Goal: Transaction & Acquisition: Book appointment/travel/reservation

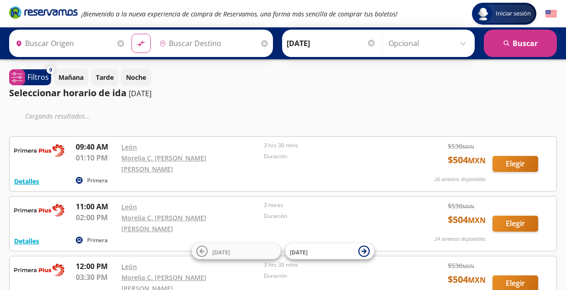
type input "[GEOGRAPHIC_DATA], [GEOGRAPHIC_DATA]"
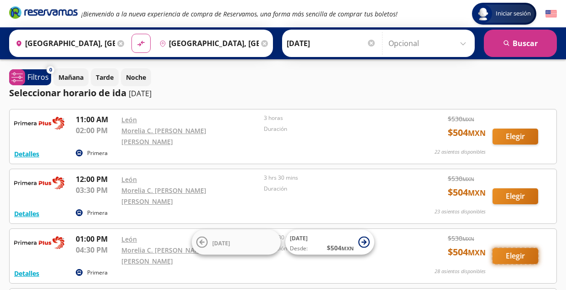
click at [514, 248] on button "Elegir" at bounding box center [516, 256] width 46 height 16
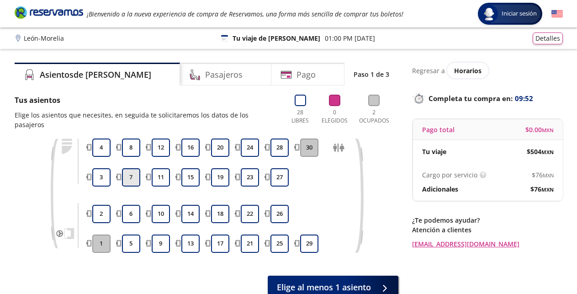
click at [133, 168] on button "7" at bounding box center [131, 177] width 18 height 18
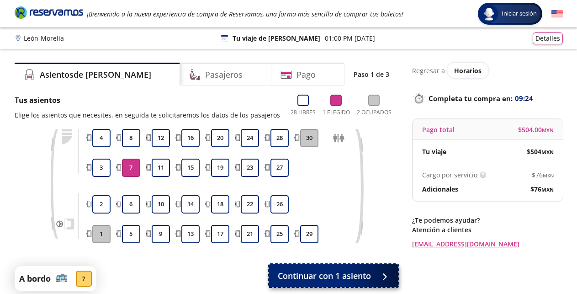
click at [336, 275] on span "Continuar con 1 asiento" at bounding box center [324, 275] width 93 height 12
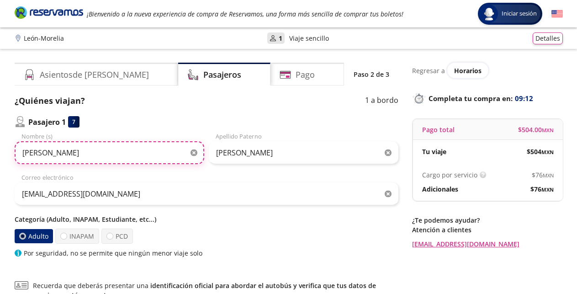
drag, startPoint x: 45, startPoint y: 155, endPoint x: 0, endPoint y: 161, distance: 45.5
click at [15, 161] on input "[PERSON_NAME]" at bounding box center [109, 152] width 189 height 23
type input "m"
type input "[PERSON_NAME]"
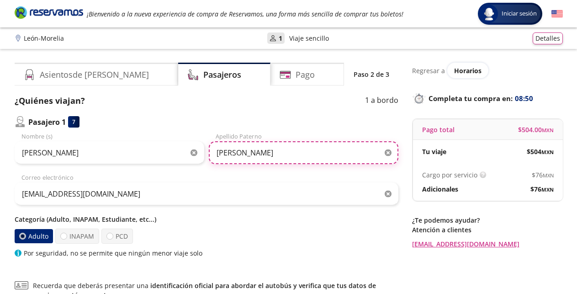
drag, startPoint x: 257, startPoint y: 149, endPoint x: 207, endPoint y: 149, distance: 49.8
click at [209, 149] on input "[PERSON_NAME]" at bounding box center [303, 152] width 189 height 23
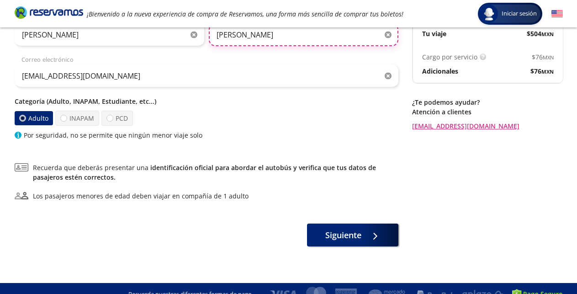
scroll to position [130, 0]
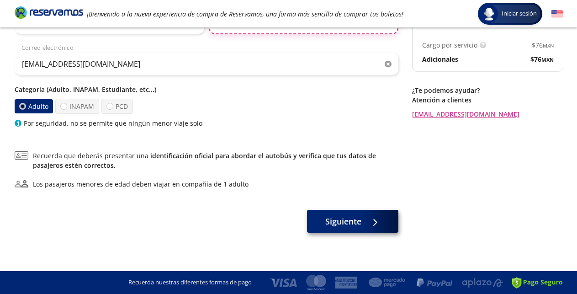
type input "[PERSON_NAME]"
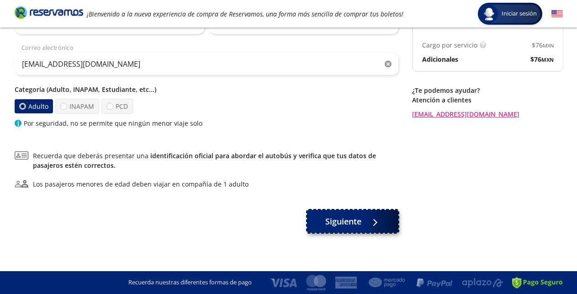
click at [349, 219] on span "Siguiente" at bounding box center [343, 221] width 36 height 12
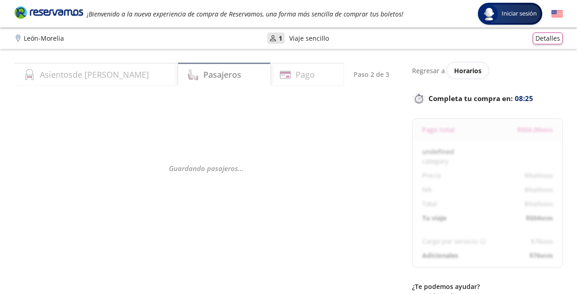
select select "MX"
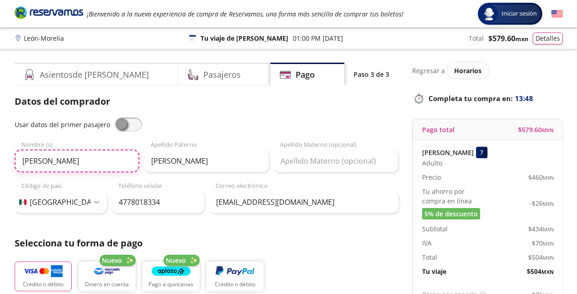
drag, startPoint x: 41, startPoint y: 162, endPoint x: 18, endPoint y: 163, distance: 22.9
click at [18, 163] on input "[PERSON_NAME]" at bounding box center [77, 160] width 125 height 23
type input "[PERSON_NAME]"
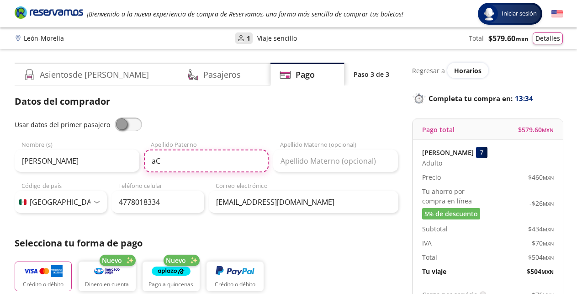
type input "a"
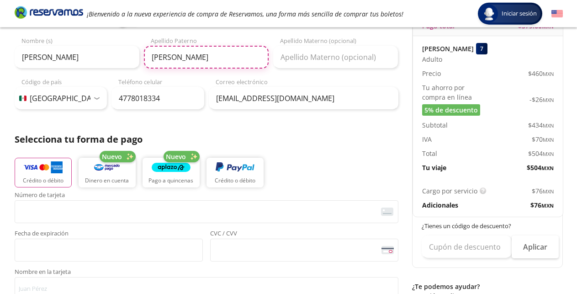
scroll to position [144, 0]
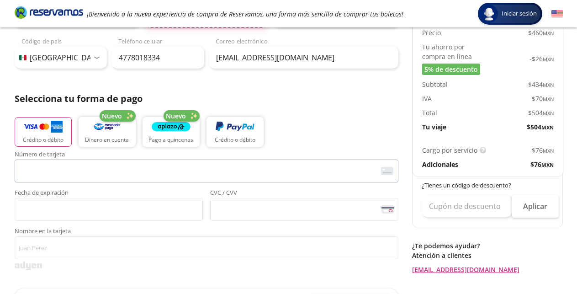
type input "[PERSON_NAME]"
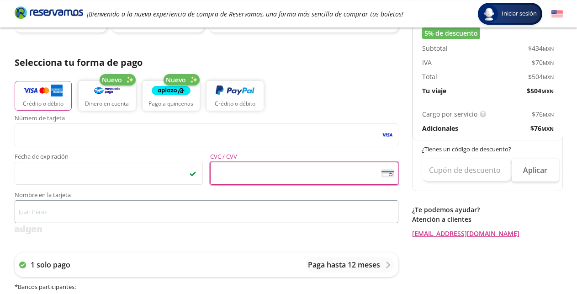
scroll to position [191, 0]
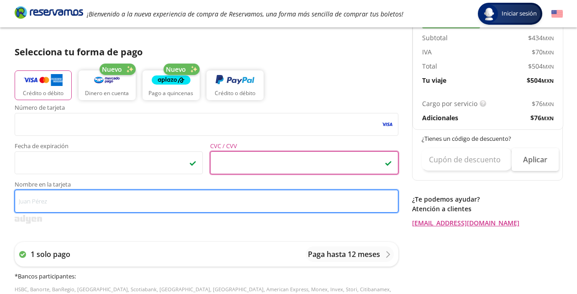
click at [38, 203] on input "Nombre en la tarjeta" at bounding box center [206, 200] width 383 height 23
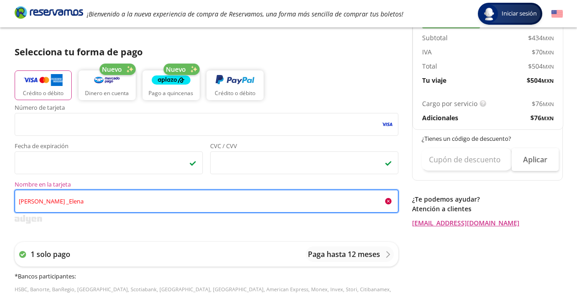
click at [36, 202] on input "[PERSON_NAME] _Elena" at bounding box center [206, 200] width 383 height 23
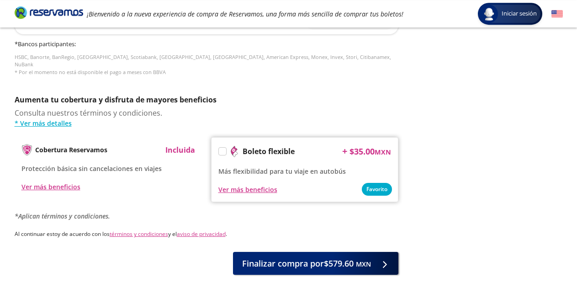
scroll to position [456, 0]
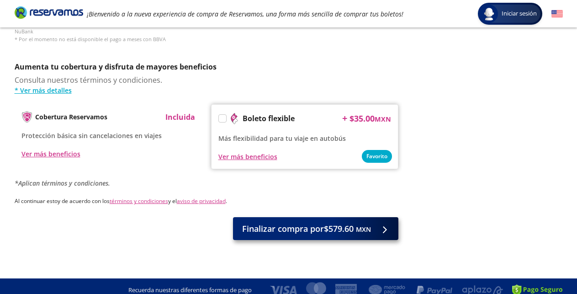
type input "[PERSON_NAME] [PERSON_NAME]"
click at [289, 225] on span "Finalizar compra por $579.60 MXN" at bounding box center [306, 228] width 129 height 12
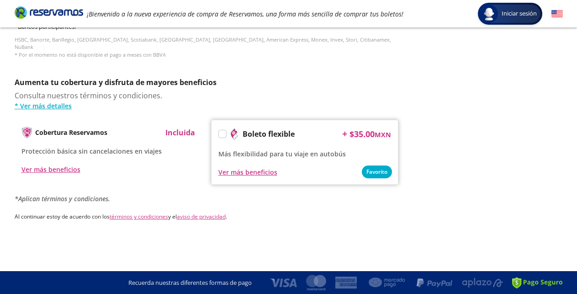
scroll to position [0, 0]
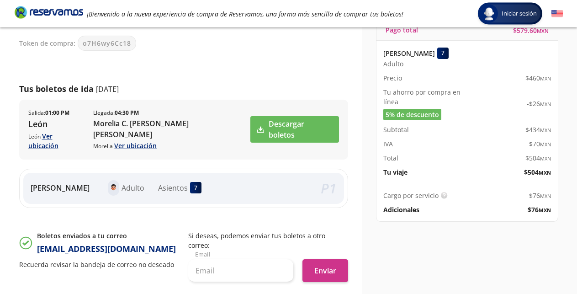
scroll to position [93, 0]
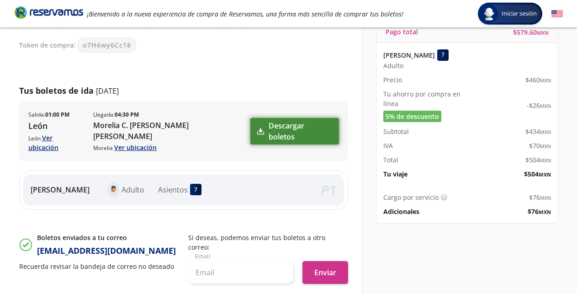
click at [286, 121] on link "Descargar boletos" at bounding box center [294, 131] width 89 height 26
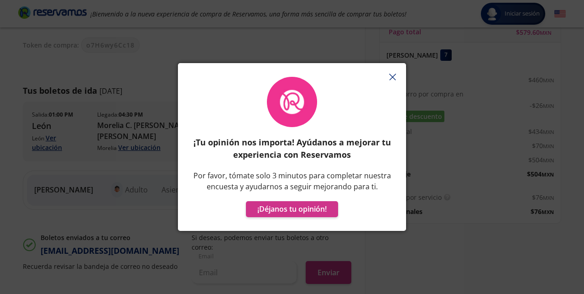
click at [392, 76] on line "button" at bounding box center [392, 77] width 6 height 6
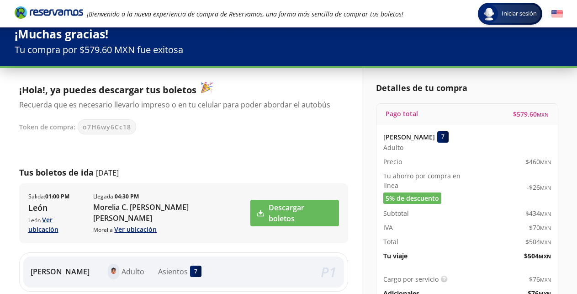
scroll to position [0, 0]
